Goal: Task Accomplishment & Management: Complete application form

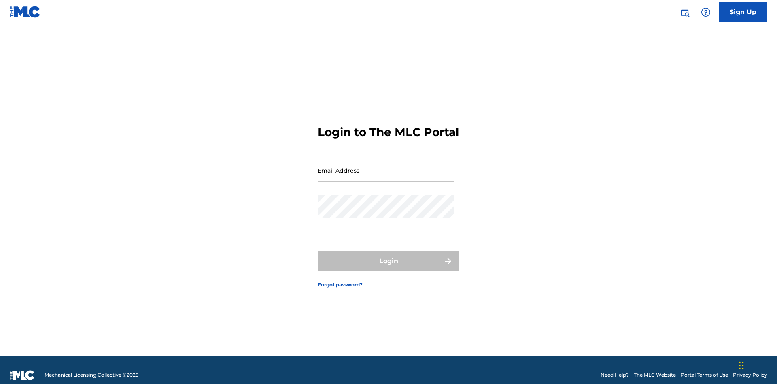
scroll to position [11, 0]
click at [386, 166] on input "Email Address" at bounding box center [386, 170] width 137 height 23
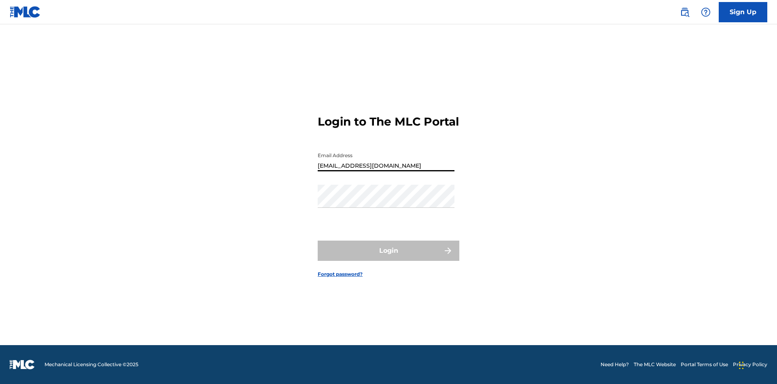
type input "Duke.McTesterson@gmail.com"
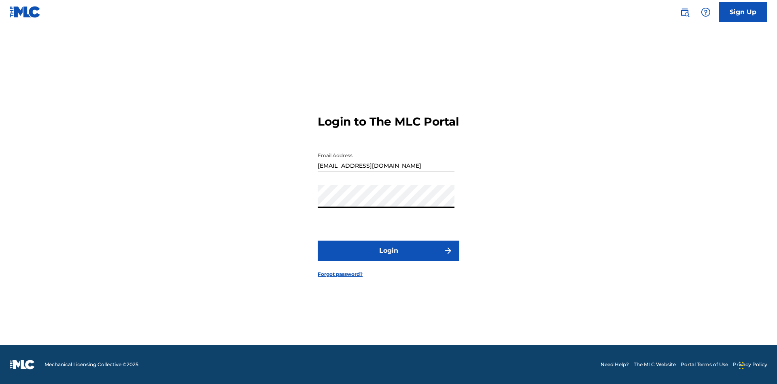
click at [389, 257] on button "Login" at bounding box center [389, 250] width 142 height 20
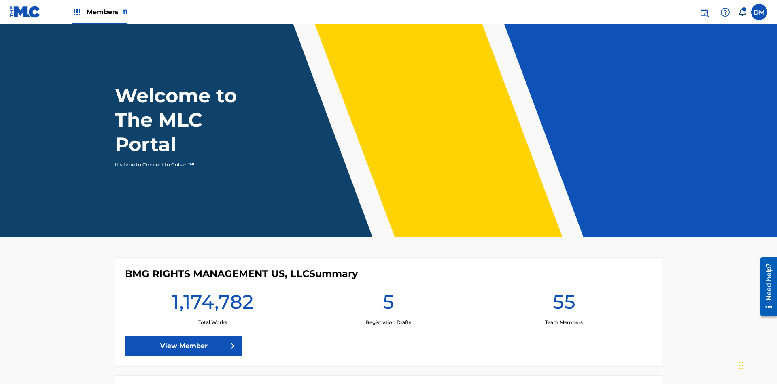
click at [100, 12] on span "Members 11" at bounding box center [107, 11] width 41 height 9
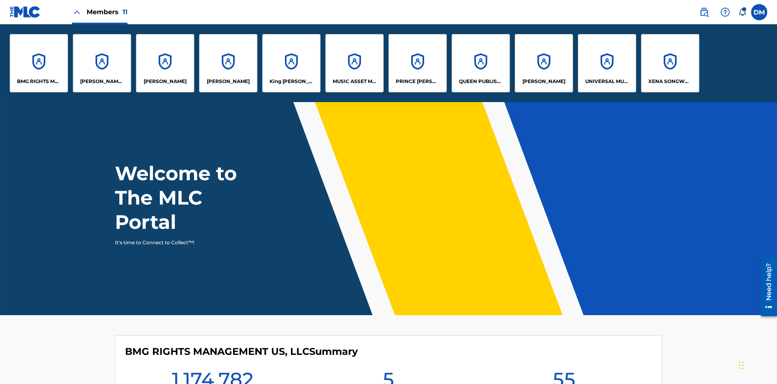
click at [607, 81] on p "UNIVERSAL MUSIC PUB GROUP" at bounding box center [607, 81] width 44 height 7
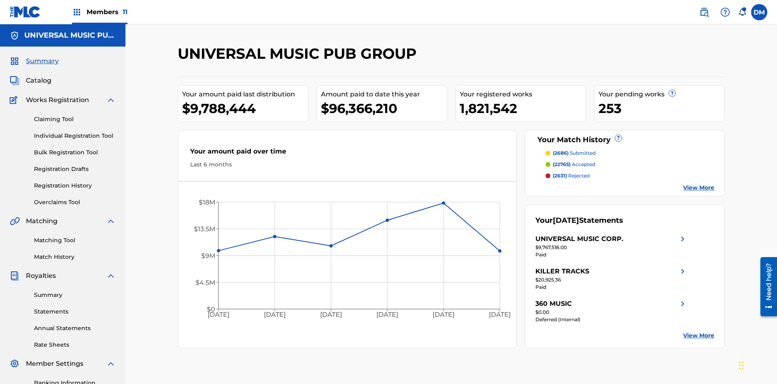
click at [75, 132] on link "Individual Registration Tool" at bounding box center [75, 136] width 82 height 9
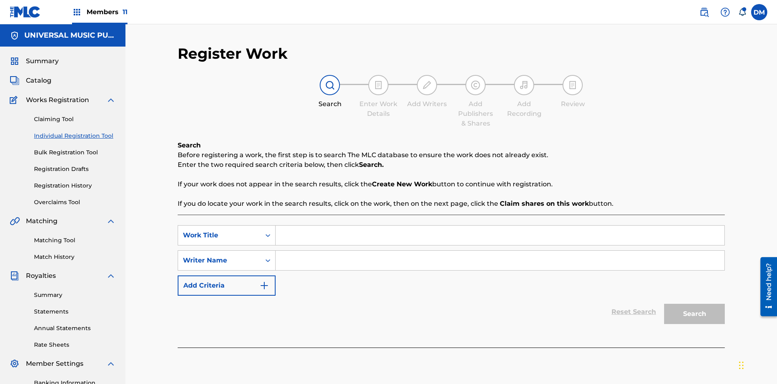
click at [500, 225] on input "Search Form" at bounding box center [500, 234] width 449 height 19
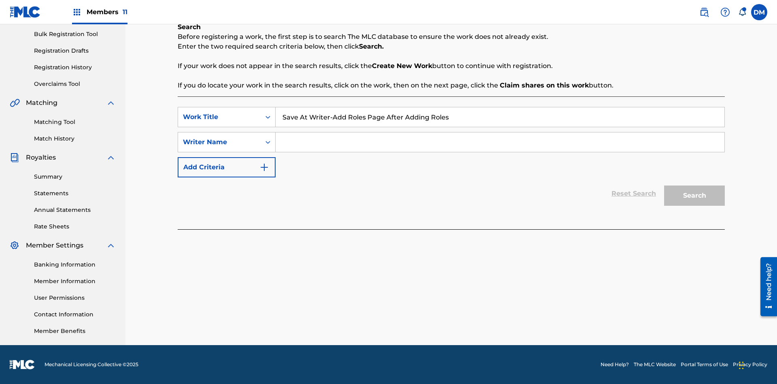
type input "Save At Writer-Add Roles Page After Adding Roles"
click at [500, 142] on input "Search Form" at bounding box center [500, 141] width 449 height 19
type input "QWERTYUIOP"
click at [695, 196] on button "Search" at bounding box center [694, 195] width 61 height 20
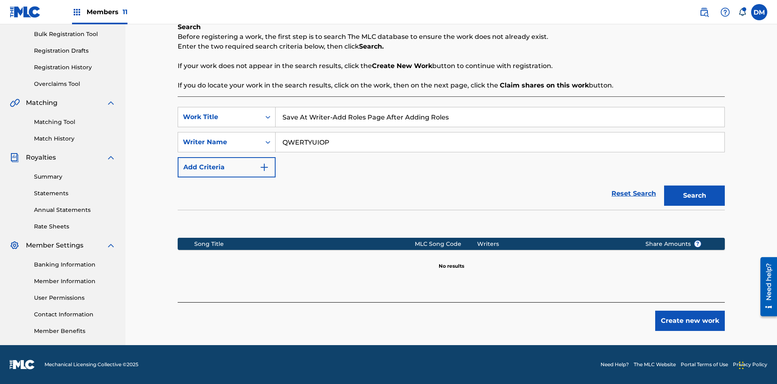
click at [690, 321] on button "Create new work" at bounding box center [690, 320] width 70 height 20
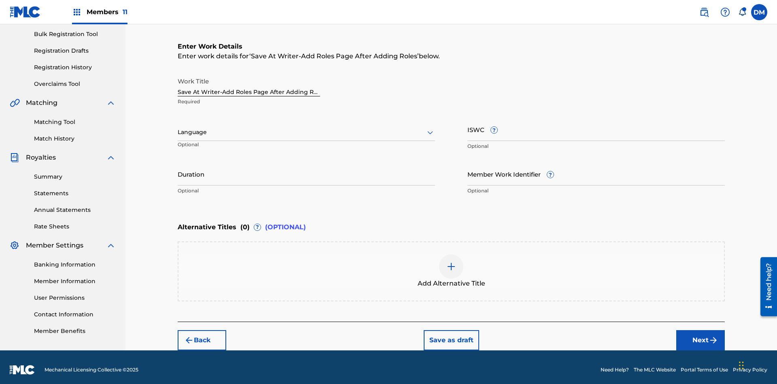
scroll to position [123, 0]
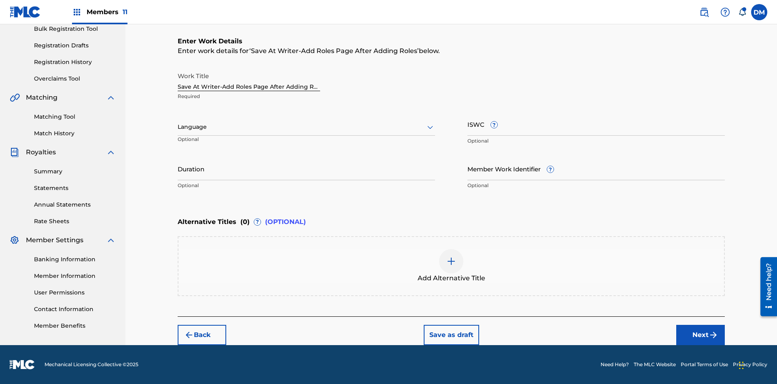
click at [306, 168] on input "Duration" at bounding box center [306, 168] width 257 height 23
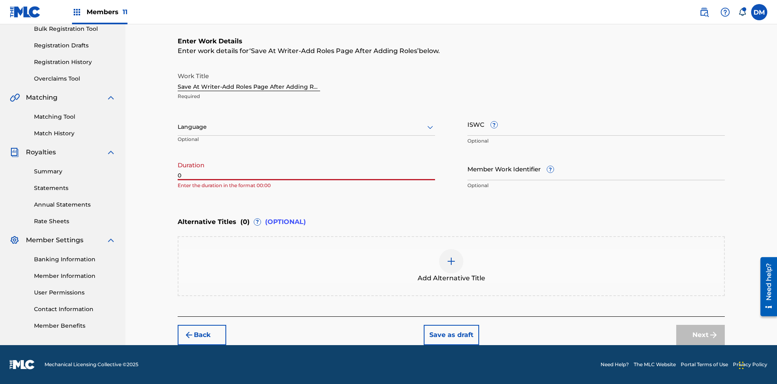
click at [306, 168] on input "0" at bounding box center [306, 168] width 257 height 23
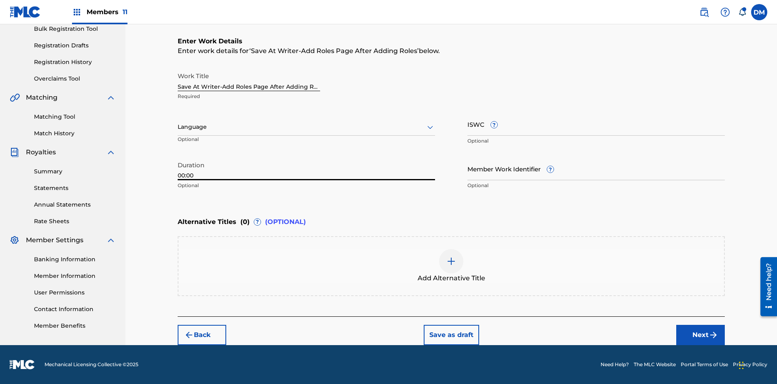
type input "00:00"
click at [430, 127] on icon at bounding box center [430, 127] width 10 height 10
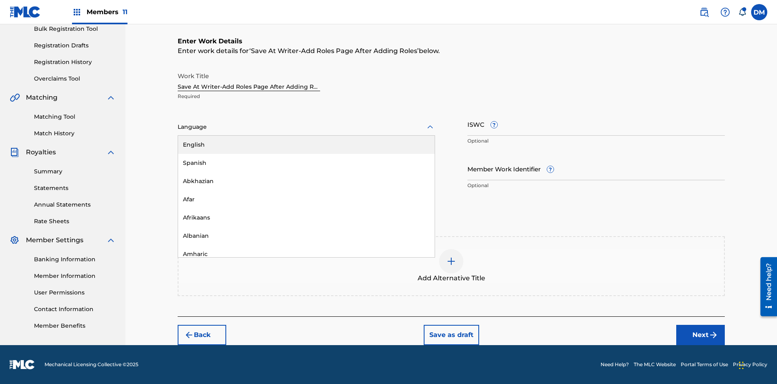
click at [306, 199] on div "Afar" at bounding box center [306, 199] width 257 height 18
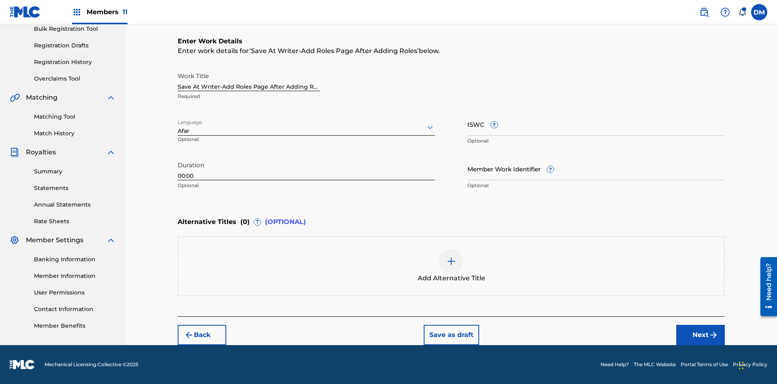
click at [596, 168] on input "Member Work Identifier ?" at bounding box center [596, 168] width 257 height 23
type input "2025.08.28.05"
click at [596, 124] on input "ISWC ?" at bounding box center [596, 124] width 257 height 23
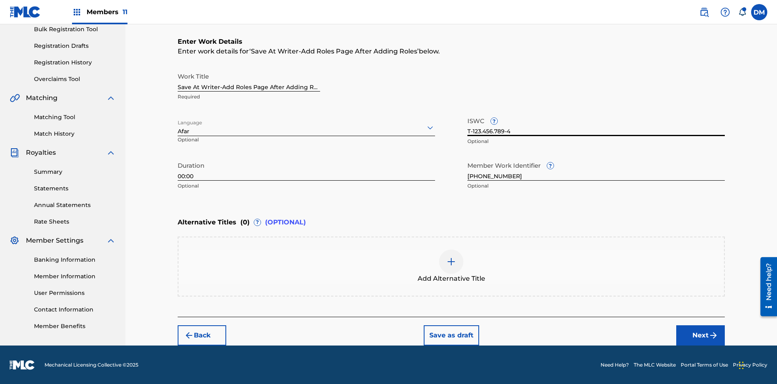
type input "T-123.456.789-4"
click at [451, 266] on img at bounding box center [451, 262] width 10 height 10
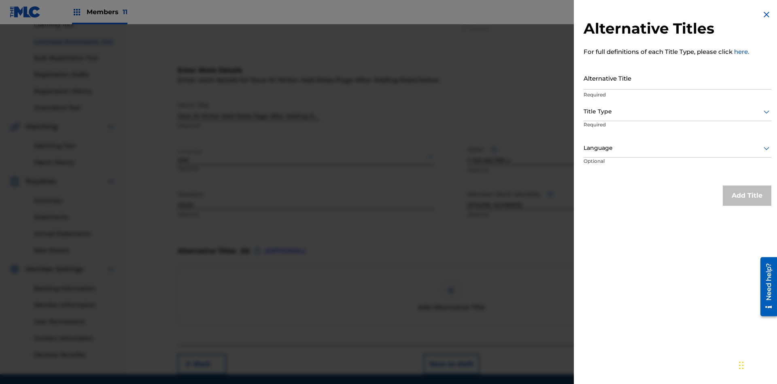
click at [678, 78] on input "Alternative Title" at bounding box center [678, 77] width 188 height 23
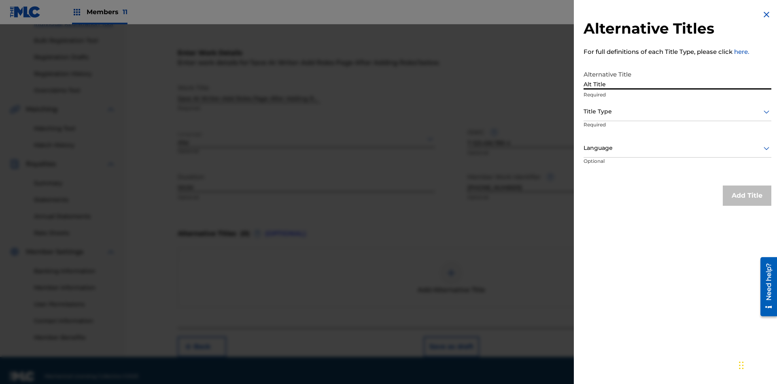
type input "Alt Title"
click at [678, 111] on div at bounding box center [678, 111] width 188 height 10
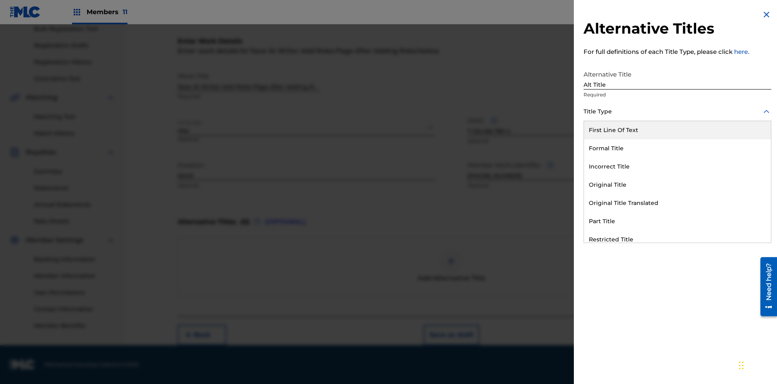
click at [678, 185] on div "Original Title" at bounding box center [677, 185] width 187 height 18
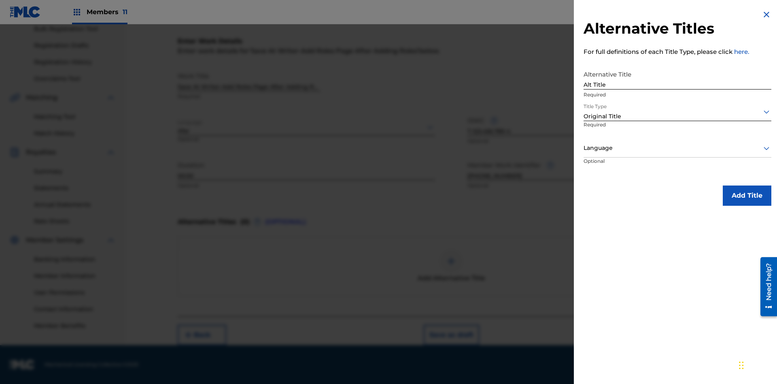
click at [678, 148] on div at bounding box center [678, 148] width 188 height 10
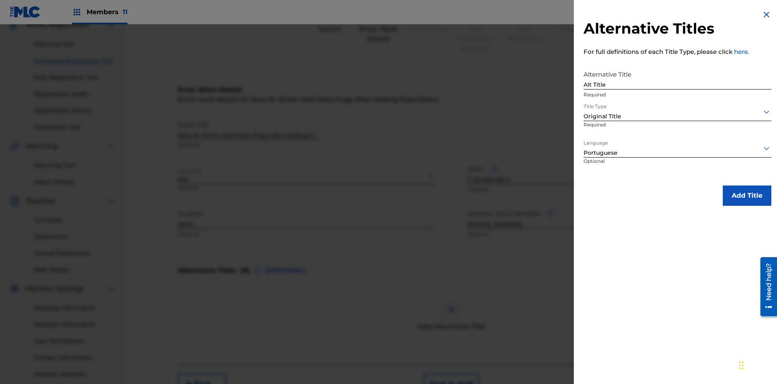
click at [747, 195] on button "Add Title" at bounding box center [747, 195] width 49 height 20
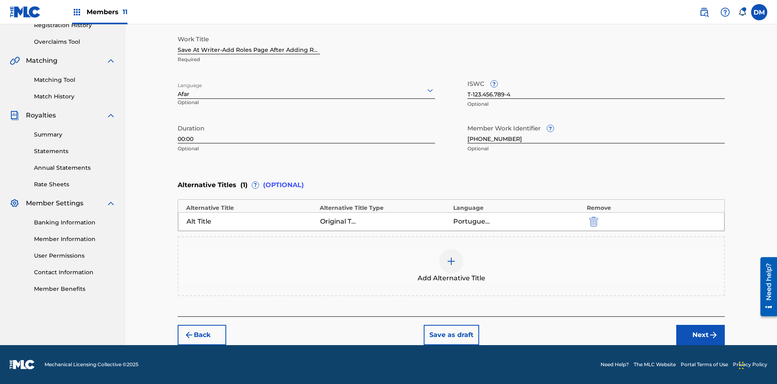
click at [701, 335] on button "Next" at bounding box center [700, 335] width 49 height 20
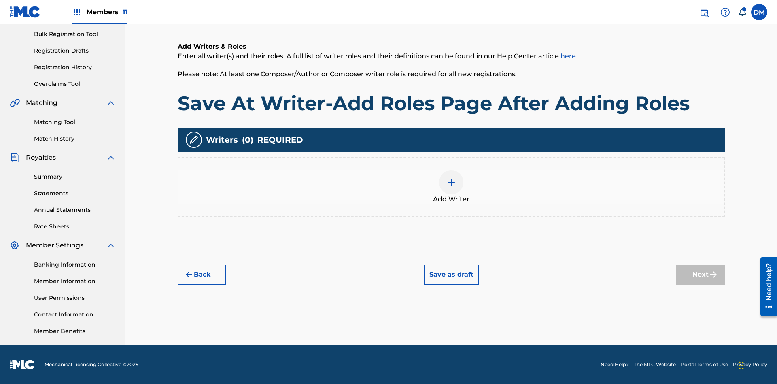
click at [451, 187] on img at bounding box center [451, 182] width 10 height 10
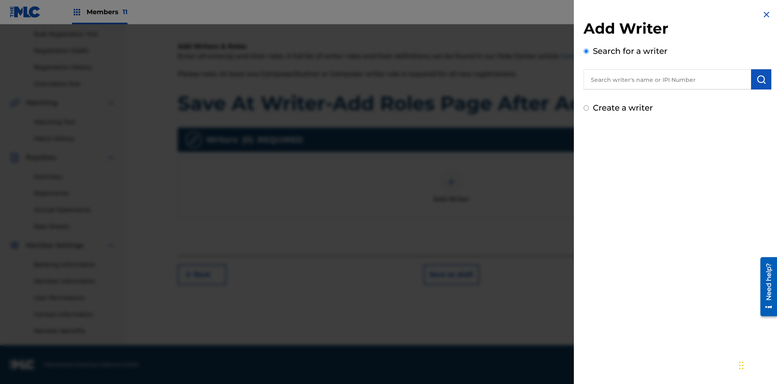
click at [668, 79] on input "text" at bounding box center [668, 79] width 168 height 20
type input "MARK STEVEN BERKOWITZ"
click at [761, 79] on img "submit" at bounding box center [762, 79] width 10 height 10
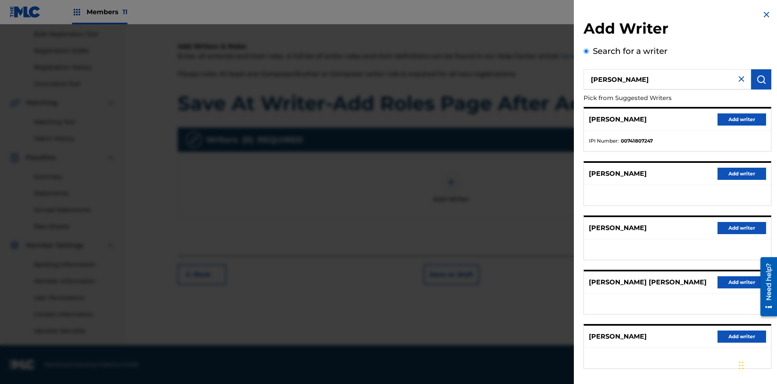
click at [742, 119] on button "Add writer" at bounding box center [742, 119] width 49 height 12
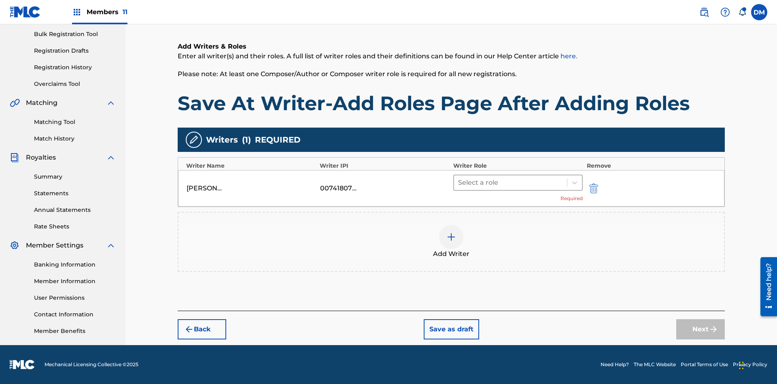
click at [459, 182] on input "text" at bounding box center [459, 183] width 2 height 10
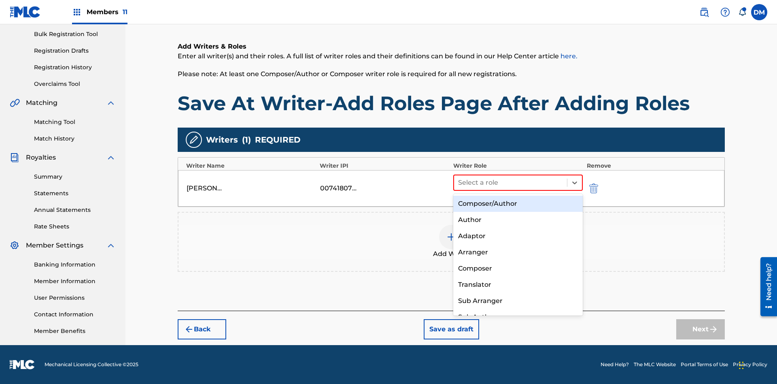
click at [518, 268] on div "Composer" at bounding box center [518, 268] width 130 height 16
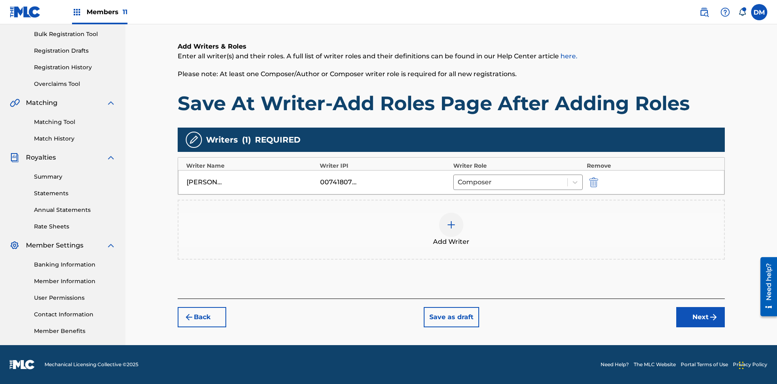
click at [451, 317] on button "Save as draft" at bounding box center [451, 317] width 55 height 20
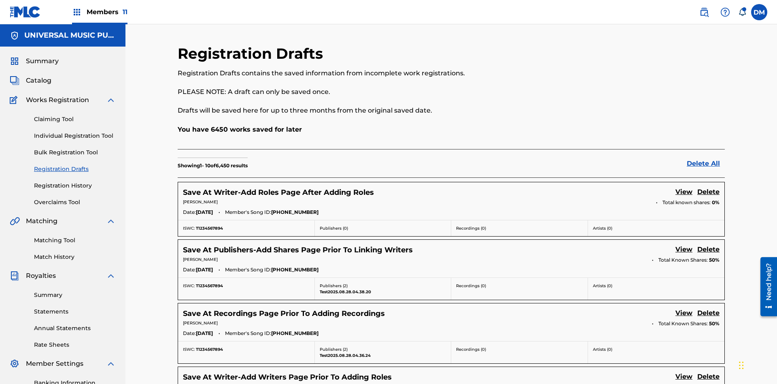
click at [684, 187] on link "View" at bounding box center [684, 192] width 17 height 11
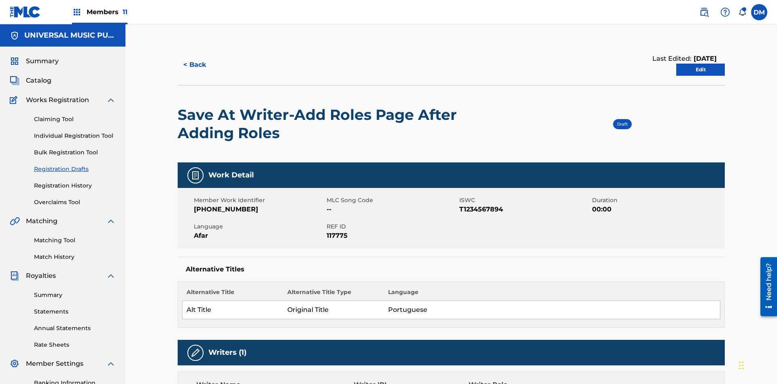
click at [701, 64] on link "Edit" at bounding box center [700, 70] width 49 height 12
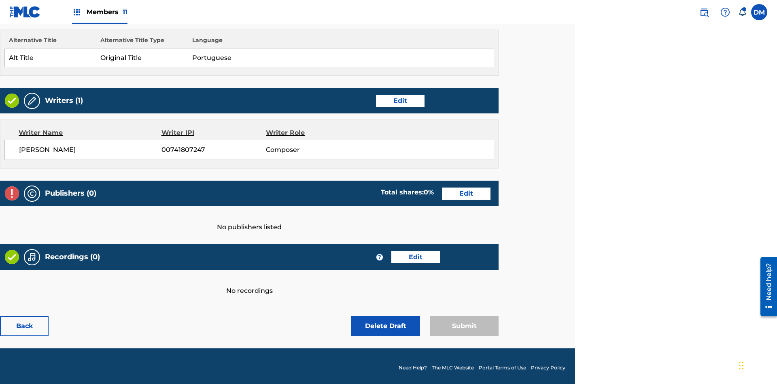
scroll to position [226, 202]
